Goal: Task Accomplishment & Management: Use online tool/utility

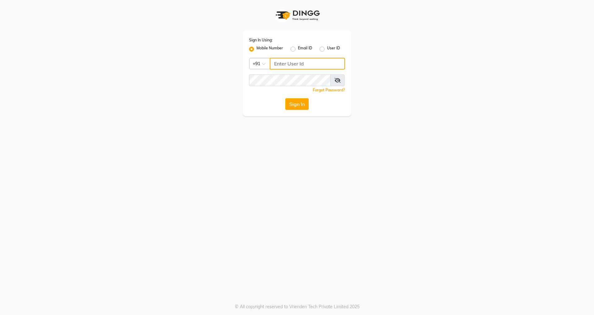
type input "7676706410"
click at [338, 82] on icon at bounding box center [337, 80] width 6 height 5
click at [338, 82] on icon at bounding box center [338, 80] width 6 height 5
click at [299, 105] on button "Sign In" at bounding box center [297, 104] width 24 height 12
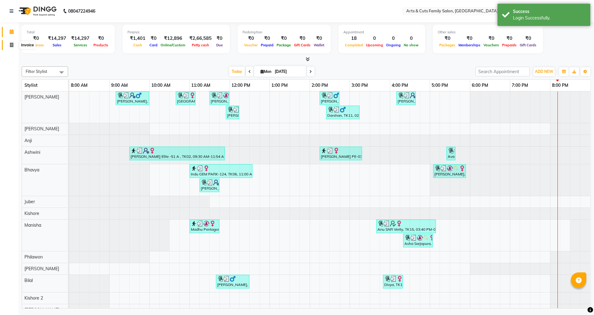
click at [8, 46] on span at bounding box center [11, 45] width 11 height 7
select select "service"
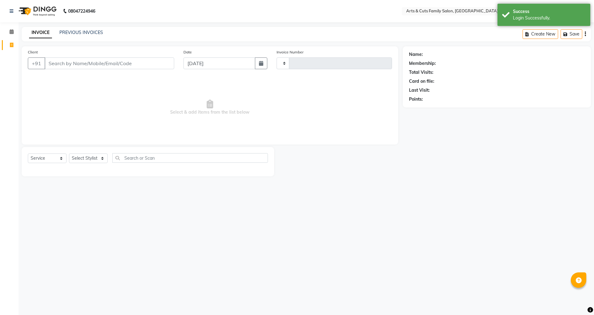
type input "3439"
select select "7513"
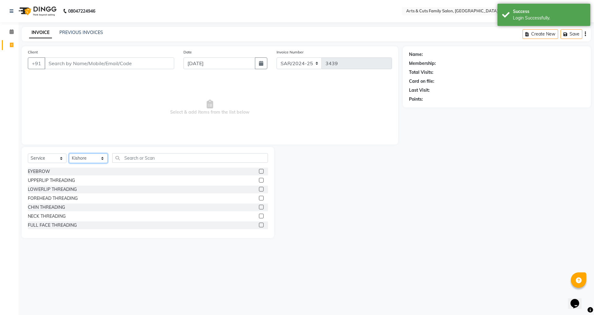
click at [82, 159] on select "Select Stylist [PERSON_NAME] [PERSON_NAME] SNOVEE Anji Ashwini [PERSON_NAME] [P…" at bounding box center [88, 159] width 39 height 10
select select "63866"
click at [69, 154] on select "Select Stylist [PERSON_NAME] [PERSON_NAME] SNOVEE Anji Ashwini [PERSON_NAME] [P…" at bounding box center [88, 159] width 39 height 10
click at [39, 170] on div "EYEBROW" at bounding box center [39, 172] width 22 height 6
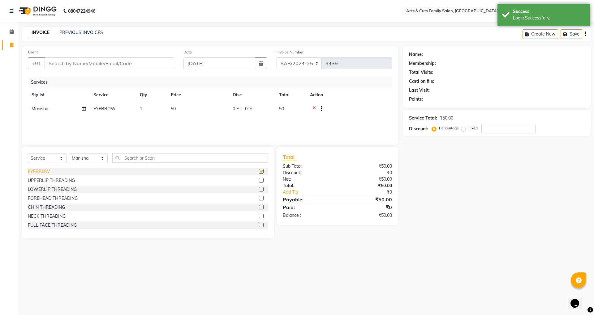
checkbox input "false"
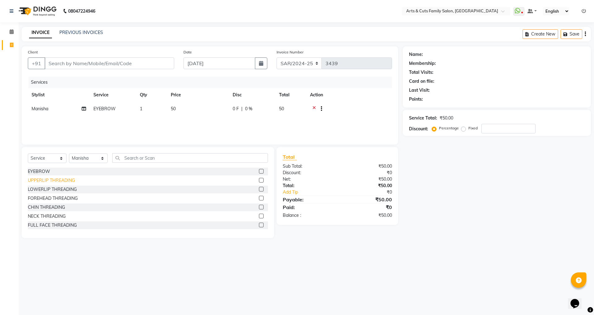
click at [41, 181] on div "UPPERLIP THREADING" at bounding box center [51, 181] width 47 height 6
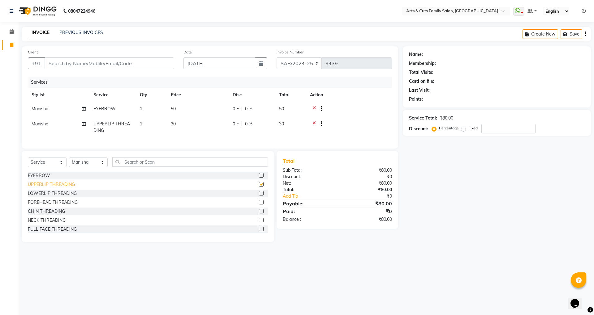
checkbox input "false"
click at [38, 206] on div "FOREHEAD THREADING" at bounding box center [53, 202] width 50 height 6
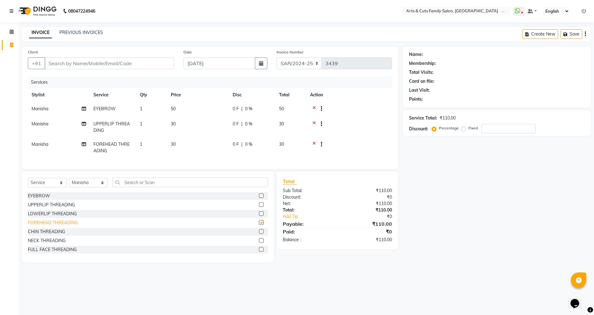
checkbox input "false"
click at [103, 64] on input "Client" at bounding box center [110, 64] width 130 height 12
type input "8"
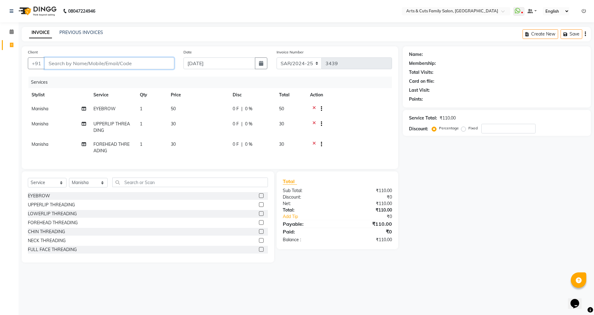
type input "0"
click at [79, 75] on ngb-highlight "81******34" at bounding box center [83, 78] width 25 height 6
type input "81******34"
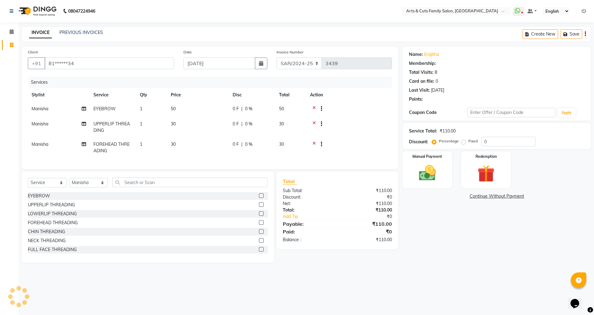
select select "1: Object"
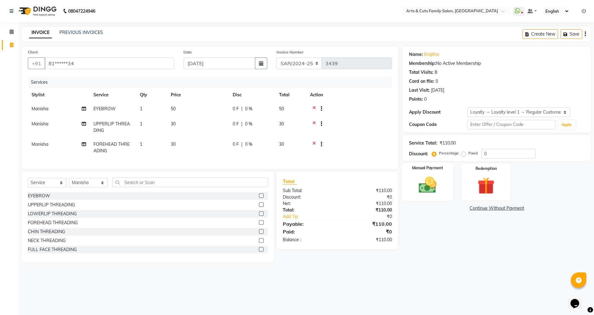
click at [428, 183] on img at bounding box center [427, 185] width 29 height 20
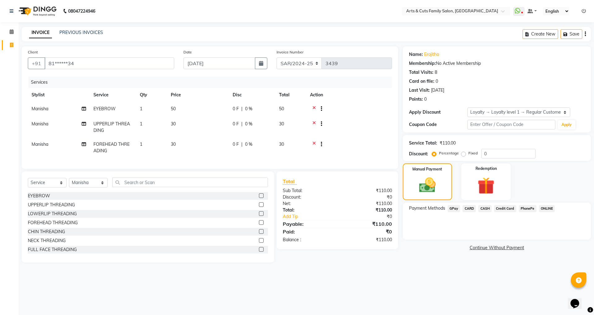
click at [454, 208] on span "GPay" at bounding box center [453, 208] width 13 height 7
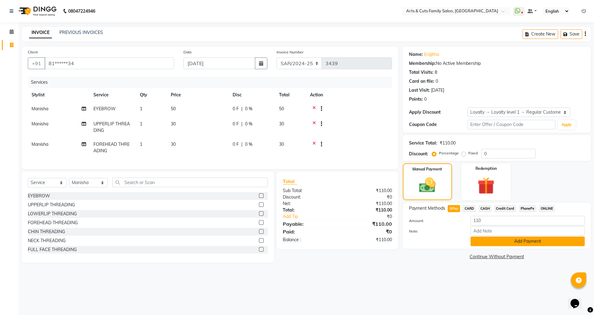
click at [494, 241] on button "Add Payment" at bounding box center [527, 242] width 114 height 10
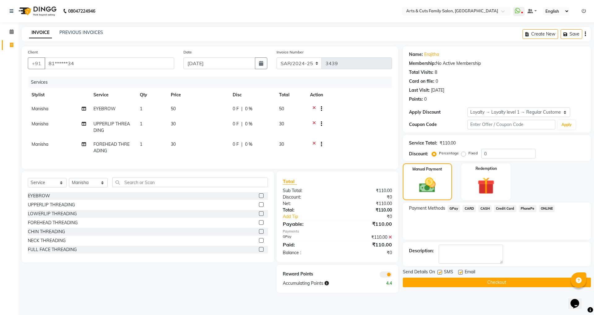
click at [458, 272] on label at bounding box center [460, 272] width 5 height 5
click at [458, 272] on input "checkbox" at bounding box center [460, 273] width 4 height 4
checkbox input "false"
click at [489, 281] on button "Checkout" at bounding box center [497, 283] width 188 height 10
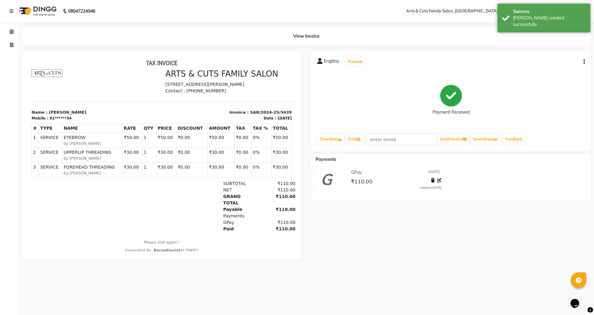
click at [525, 216] on div "Erajitha Prebook Payment Received Download Print Email Invoice Send Message Fee…" at bounding box center [450, 155] width 289 height 209
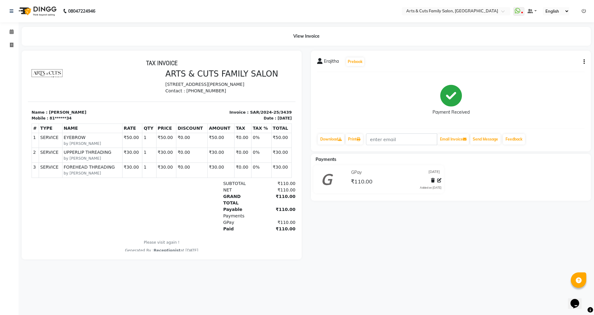
click at [562, 193] on div "GPay [DATE] ₹110.00 Added on [DATE]" at bounding box center [450, 180] width 289 height 31
